Goal: Find specific page/section: Find specific page/section

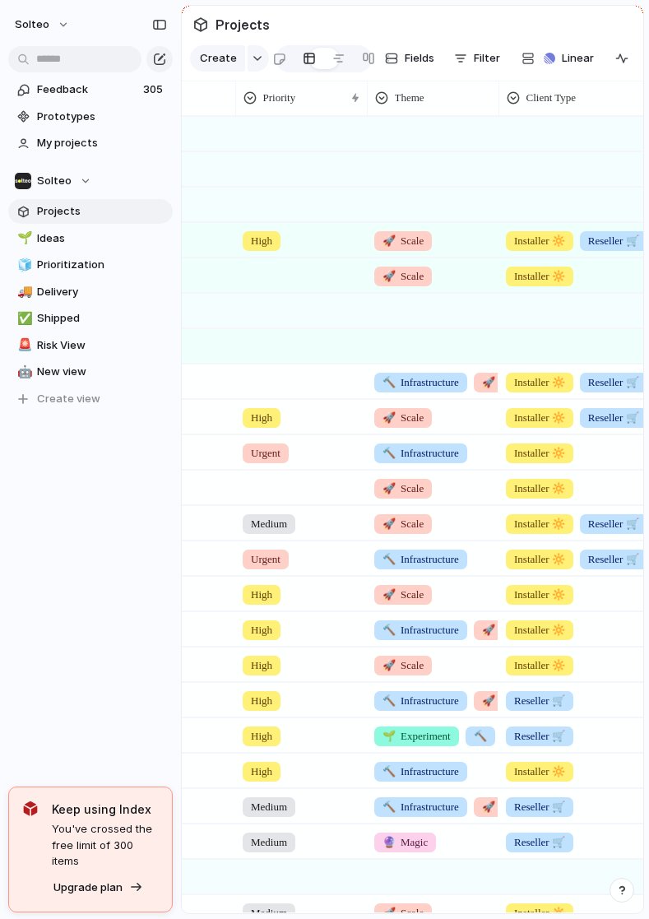
scroll to position [0, 502]
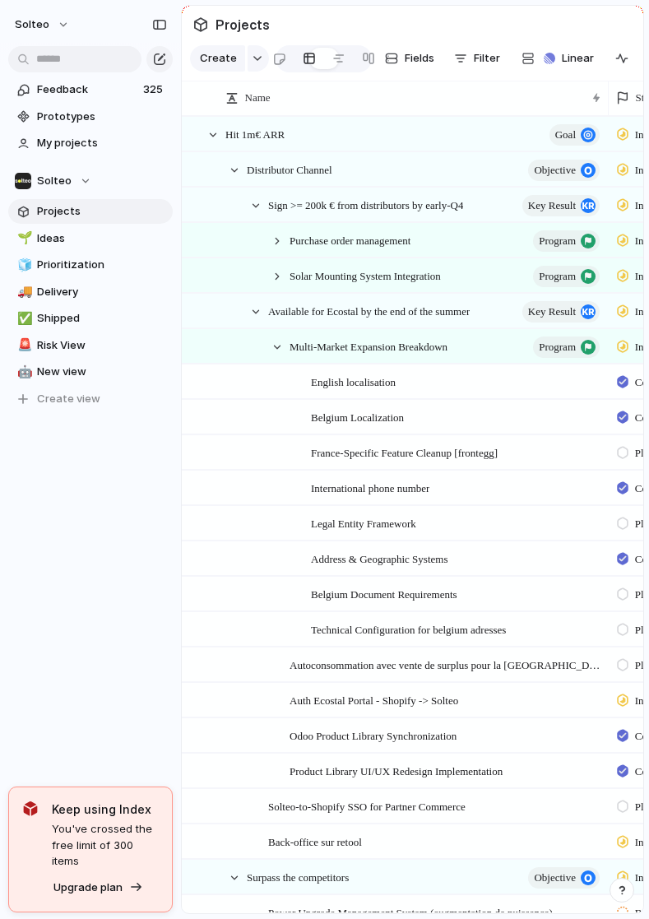
click at [266, 347] on div "Multi-Market Expansion Breakdown program" at bounding box center [395, 347] width 424 height 34
click at [272, 348] on div at bounding box center [277, 347] width 15 height 15
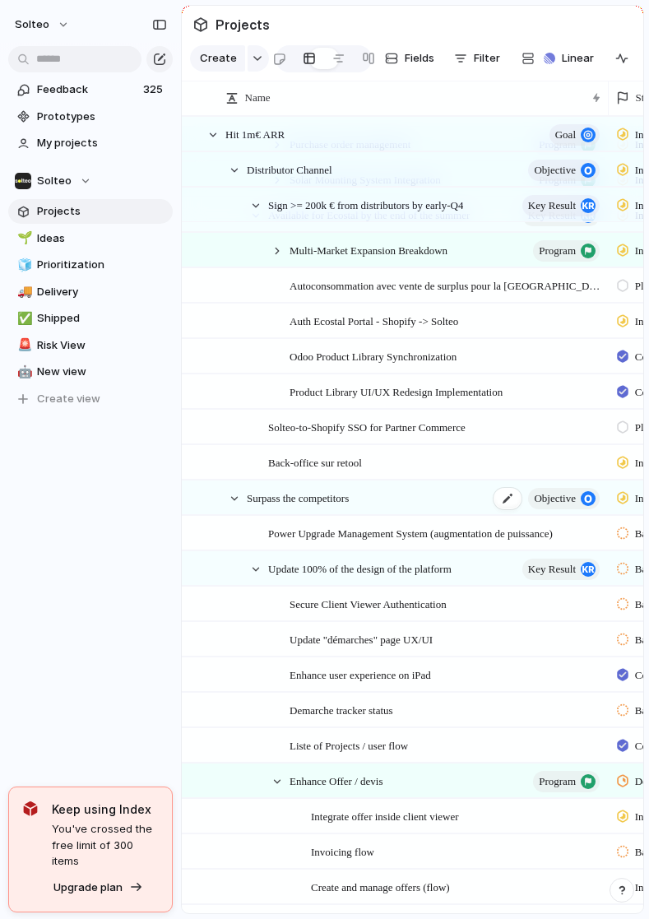
scroll to position [104, 0]
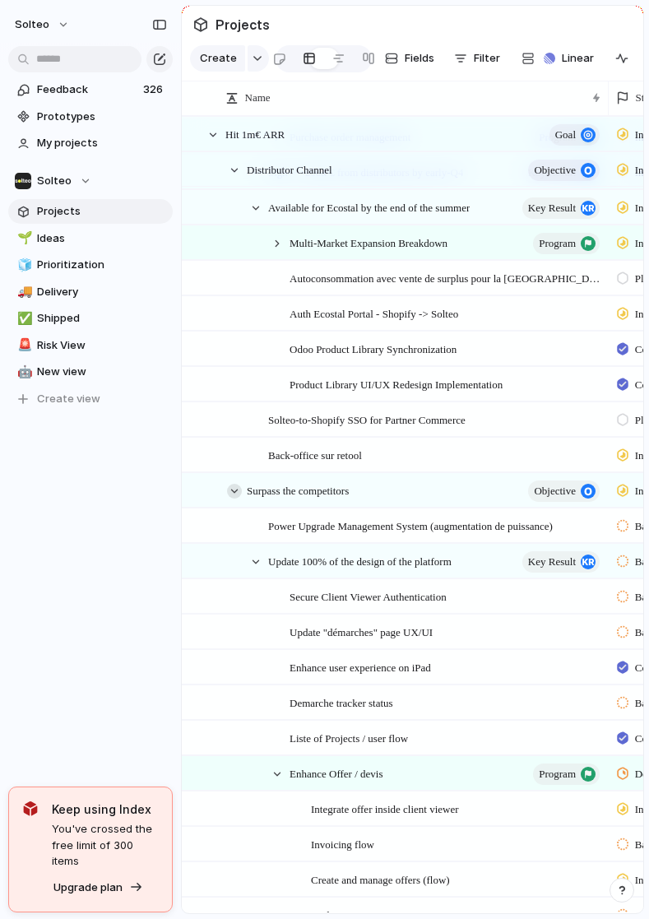
click at [234, 491] on div at bounding box center [234, 491] width 15 height 15
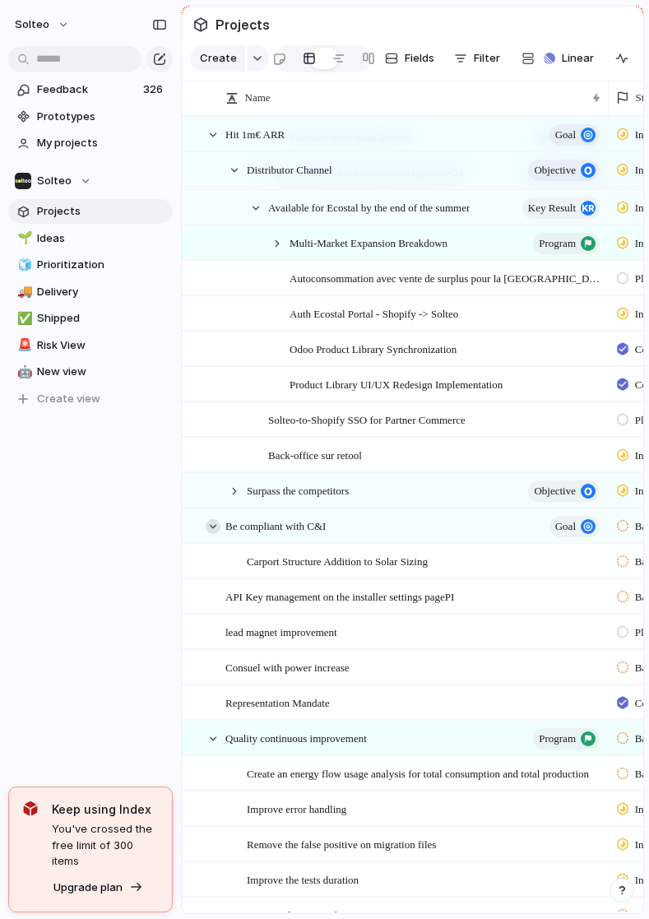
click at [214, 527] on div at bounding box center [213, 526] width 15 height 15
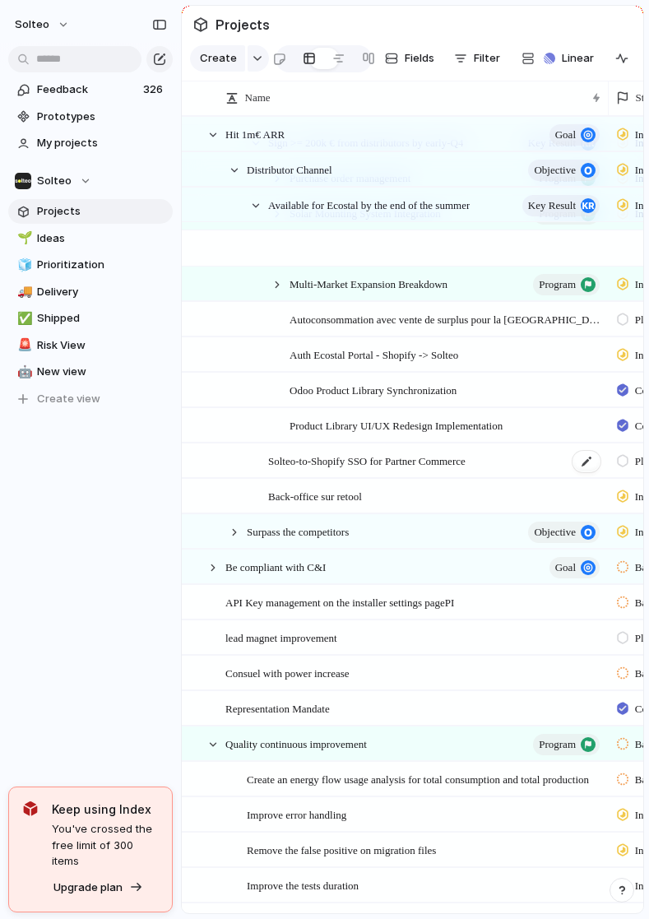
scroll to position [0, 0]
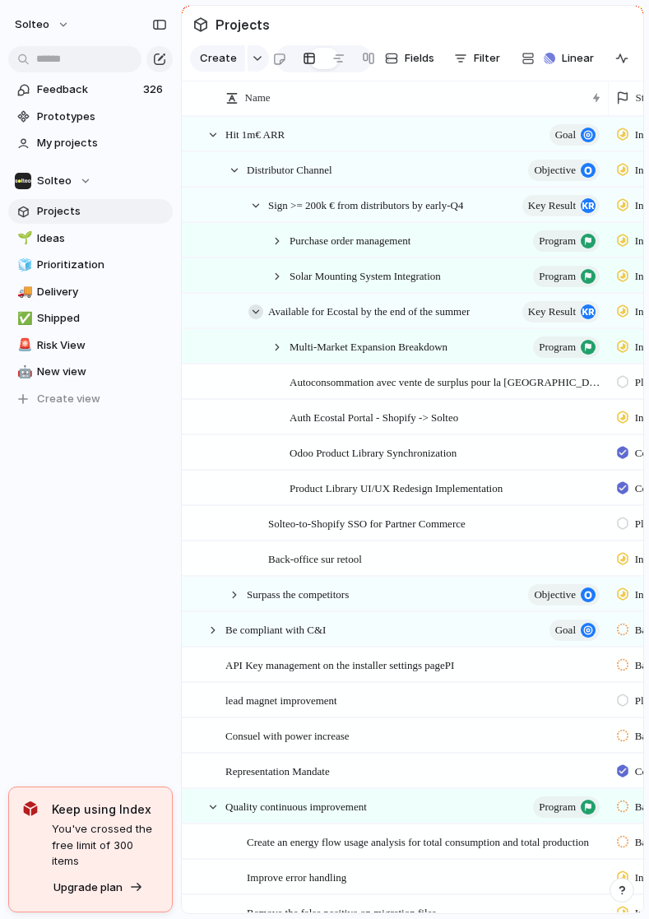
click at [255, 312] on div at bounding box center [255, 311] width 15 height 15
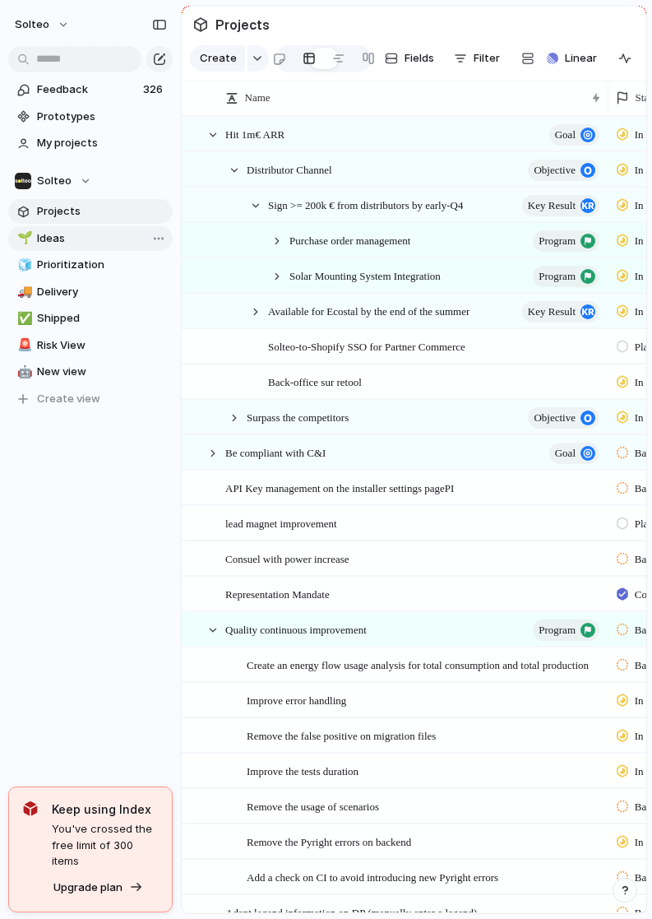
click at [94, 240] on span "Ideas" at bounding box center [102, 238] width 130 height 16
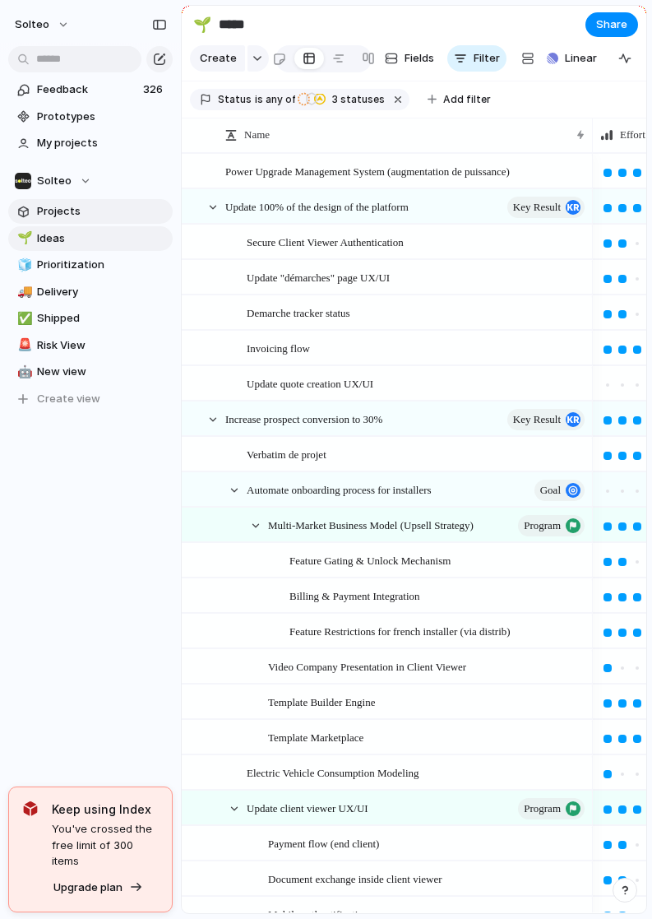
click at [58, 207] on span "Projects" at bounding box center [102, 211] width 130 height 16
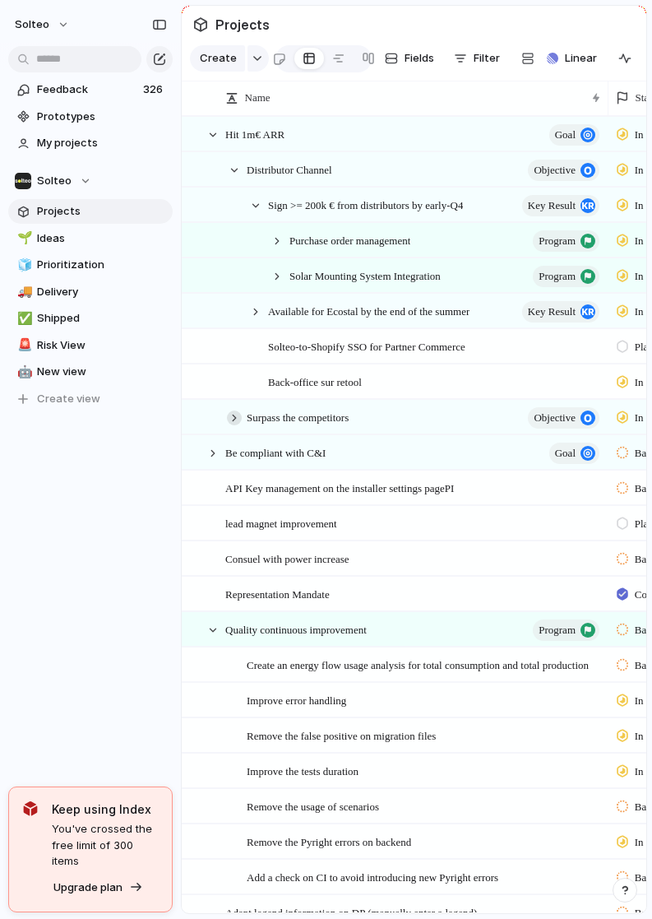
click at [236, 415] on div at bounding box center [234, 417] width 15 height 15
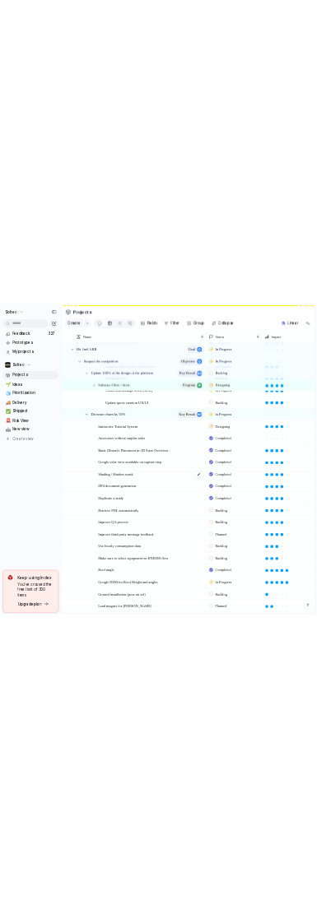
scroll to position [578, 0]
